Goal: Complete application form

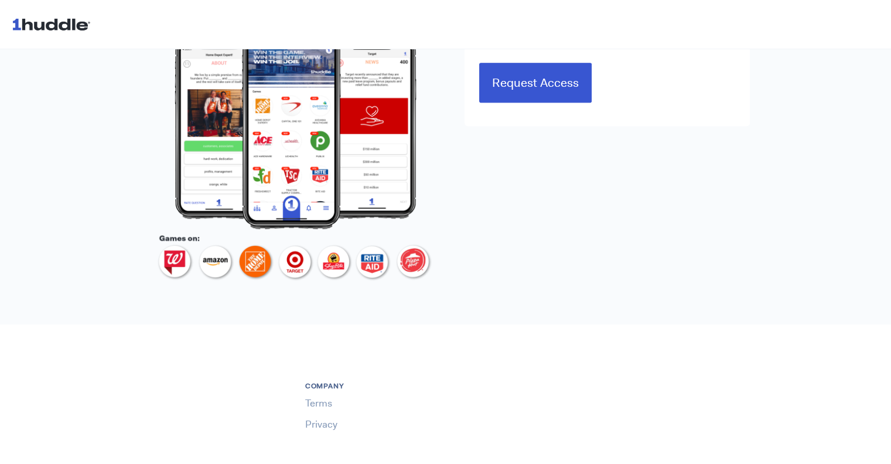
scroll to position [590, 0]
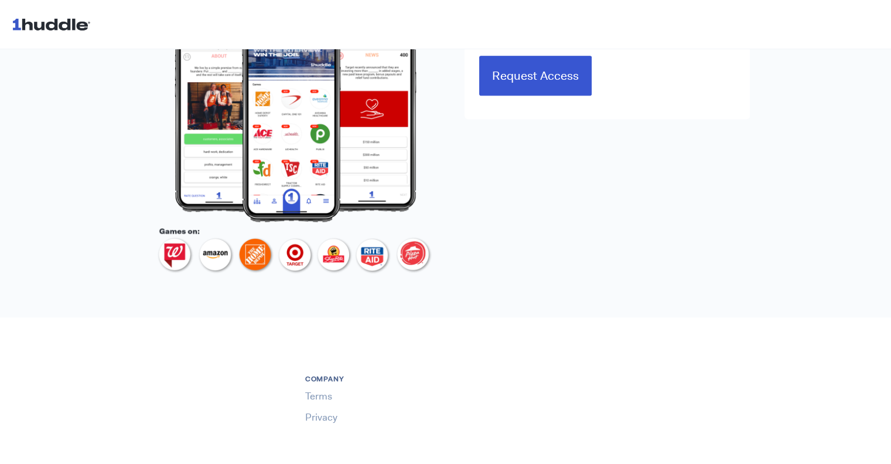
click at [255, 249] on img at bounding box center [295, 145] width 285 height 267
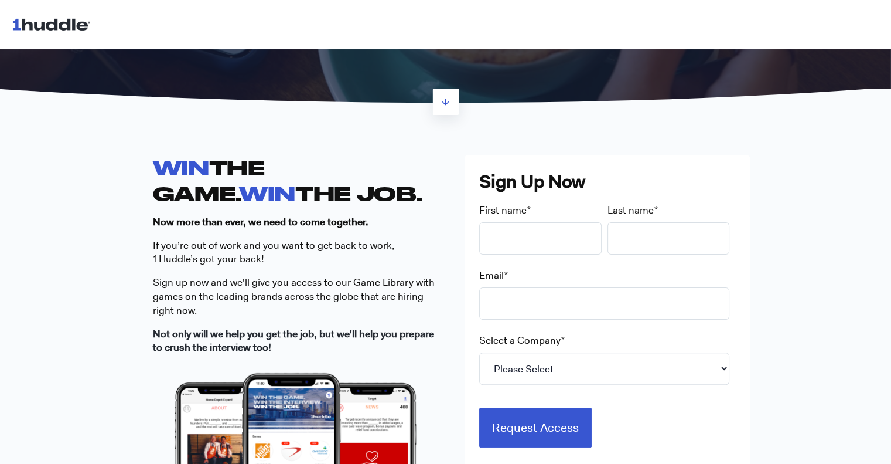
scroll to position [237, 0]
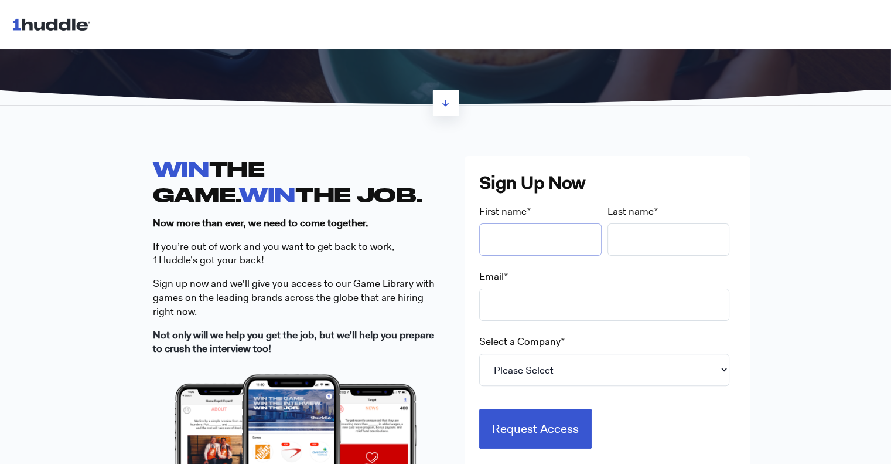
click at [515, 224] on input "First name *" at bounding box center [540, 239] width 122 height 32
type input "Bella"
click at [621, 219] on div "Last name *" at bounding box center [672, 230] width 128 height 51
click at [646, 239] on input "Last name *" at bounding box center [669, 239] width 122 height 32
type input "[PERSON_NAME]"
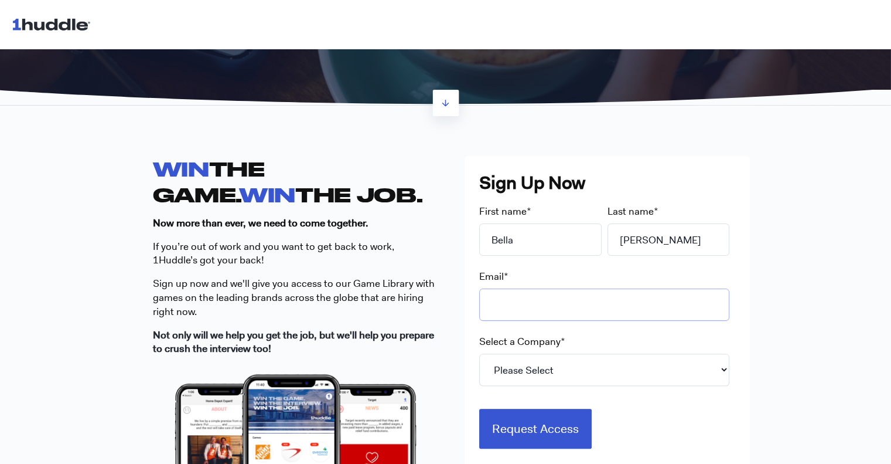
click at [620, 320] on input "Email *" at bounding box center [604, 304] width 250 height 32
type input "[EMAIL_ADDRESS][DOMAIN_NAME]"
click at [675, 373] on select "Please Select 7-Eleven Ace Hardware Albertsons Companies ALDI Amazon Aveanna He…" at bounding box center [604, 369] width 250 height 32
select select "[DEMOGRAPHIC_DATA]-fil-A"
click at [479, 353] on select "Please Select 7-Eleven Ace Hardware Albertsons Companies ALDI Amazon Aveanna He…" at bounding box center [604, 369] width 250 height 32
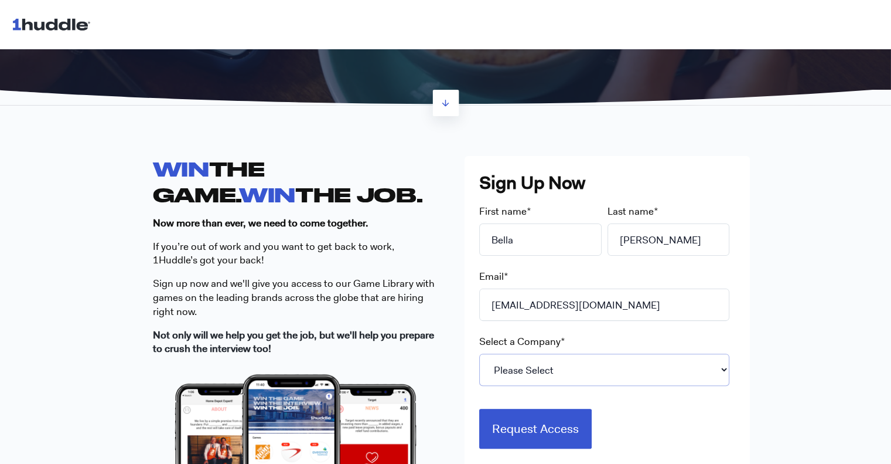
click at [689, 371] on select "Please Select 7-Eleven Ace Hardware Albertsons Companies ALDI Amazon Aveanna He…" at bounding box center [604, 369] width 250 height 32
click at [829, 148] on div "WIN THE GAME. WIN THE JOB. Now more than ever, we need to come together. If you…" at bounding box center [445, 393] width 891 height 551
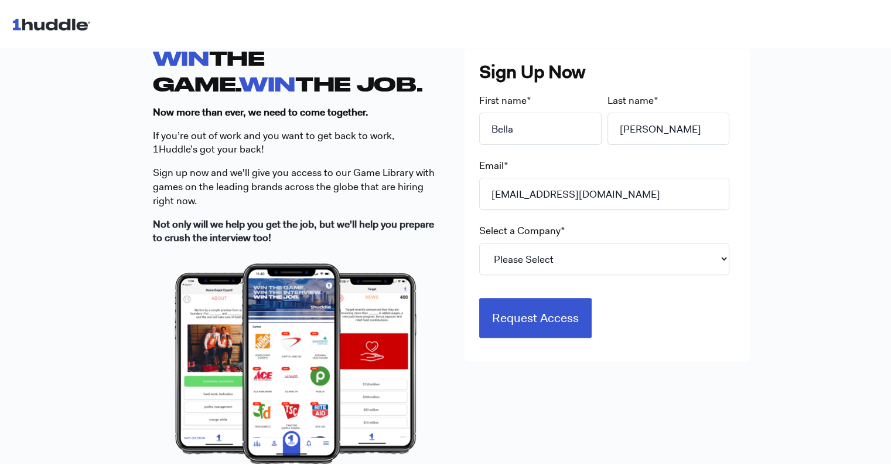
scroll to position [352, 0]
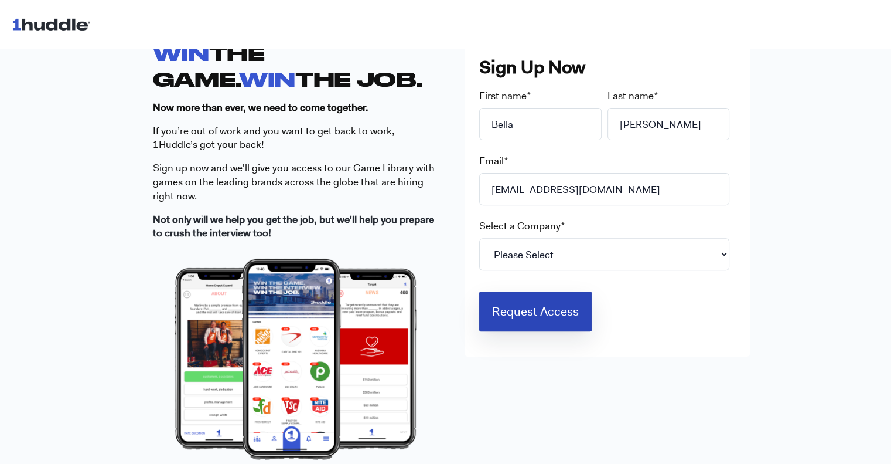
click at [587, 315] on input "Request Access" at bounding box center [535, 311] width 113 height 40
